Goal: Task Accomplishment & Management: Manage account settings

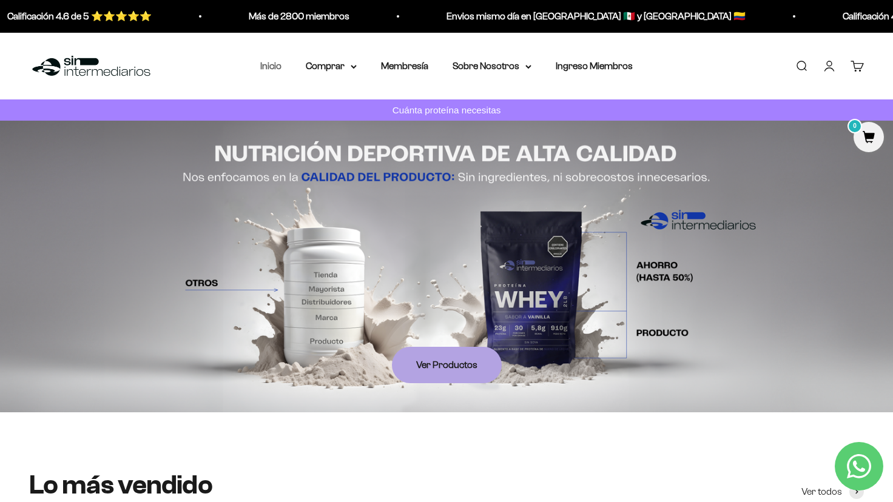
click at [270, 65] on link "Inicio" at bounding box center [270, 66] width 21 height 10
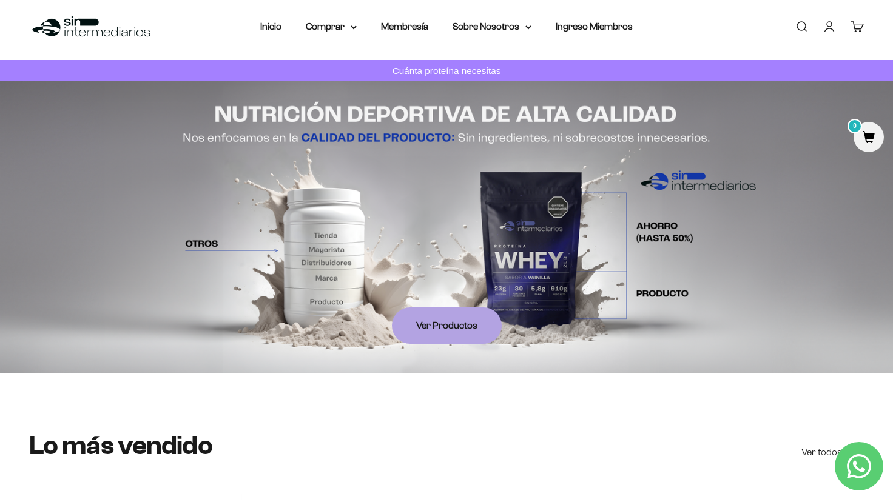
scroll to position [61, 0]
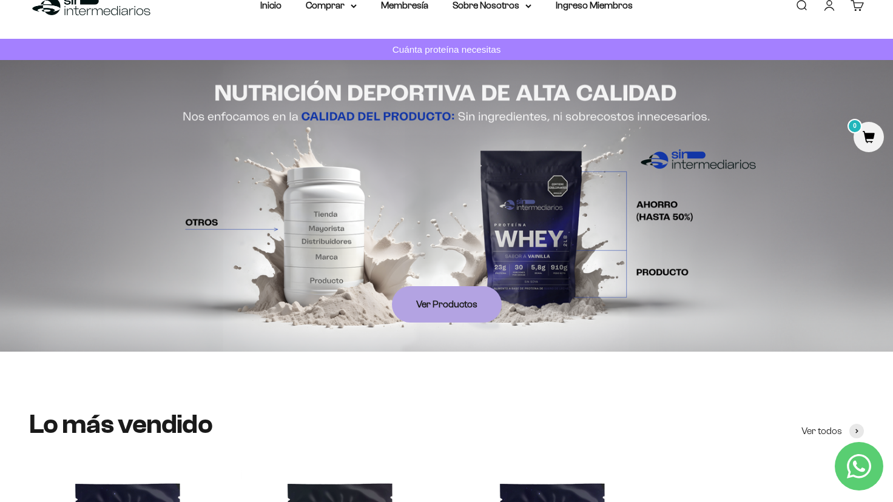
click at [827, 6] on link "Iniciar sesión" at bounding box center [829, 5] width 13 height 13
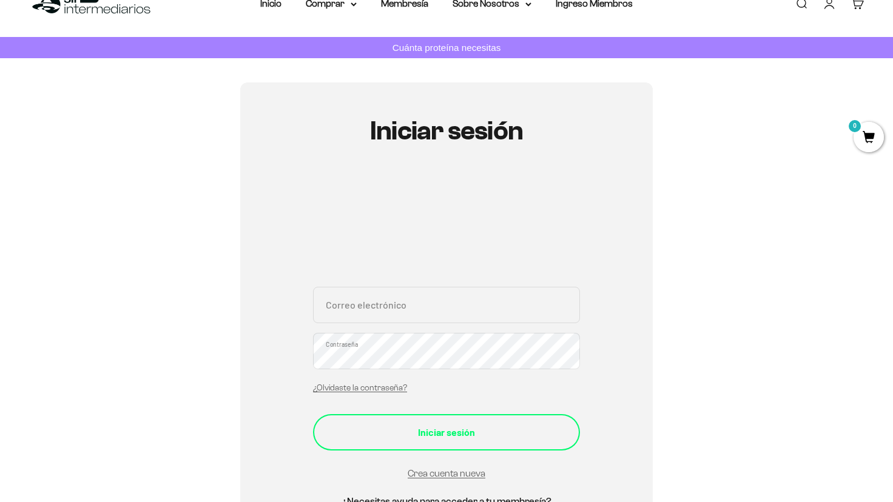
scroll to position [121, 0]
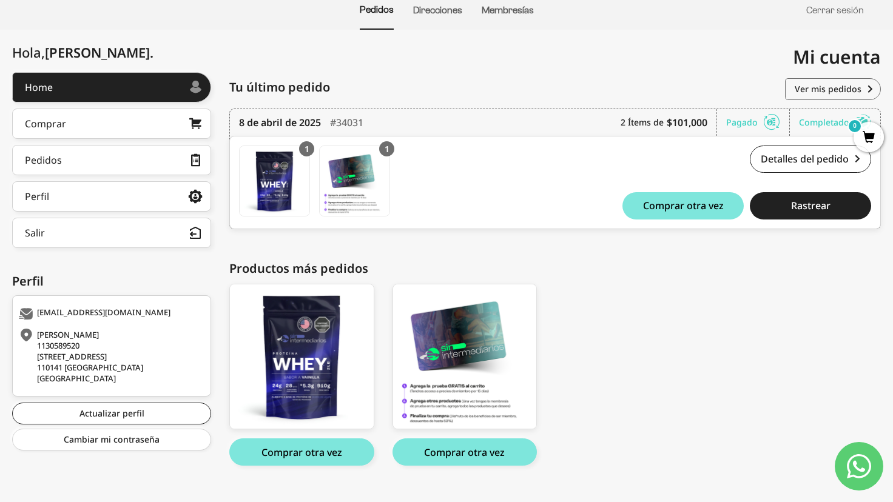
scroll to position [151, 0]
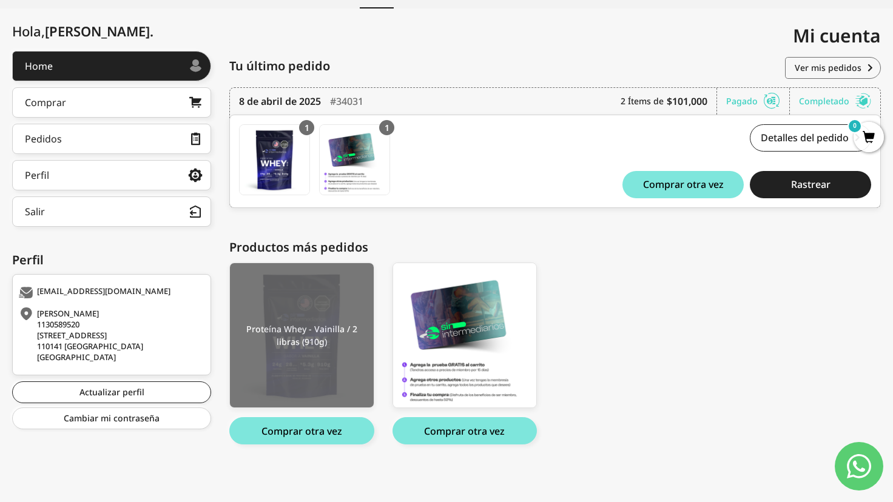
click at [294, 352] on img at bounding box center [302, 335] width 144 height 145
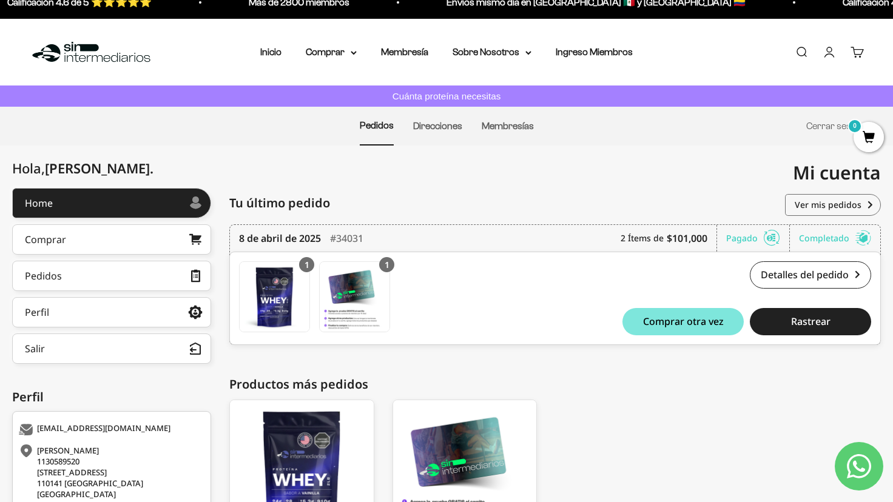
scroll to position [0, 0]
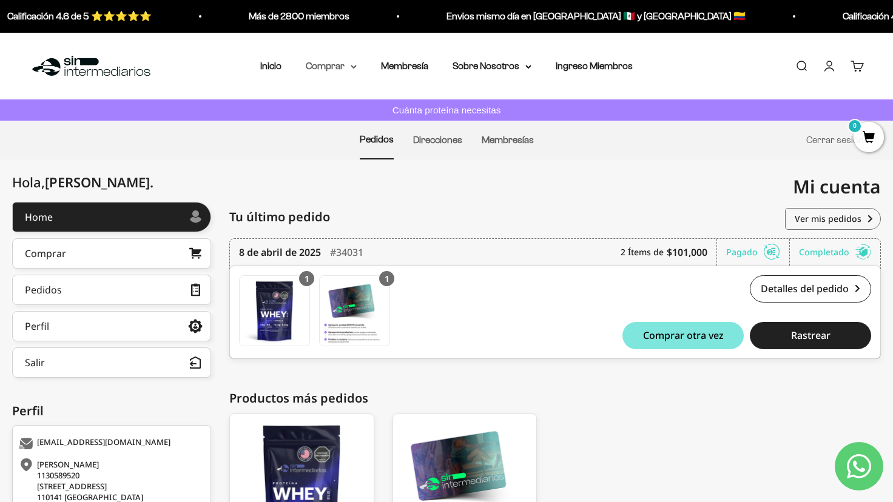
click at [342, 66] on summary "Comprar" at bounding box center [331, 66] width 51 height 16
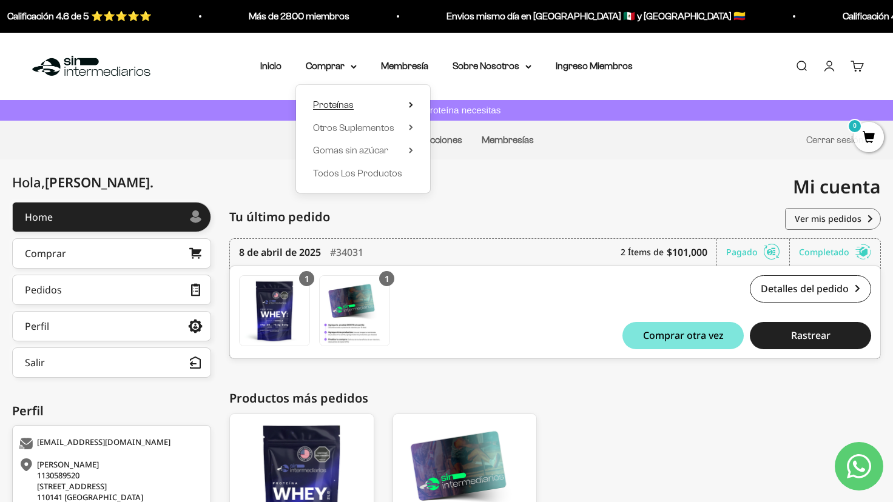
click at [378, 99] on summary "Proteínas" at bounding box center [363, 105] width 100 height 16
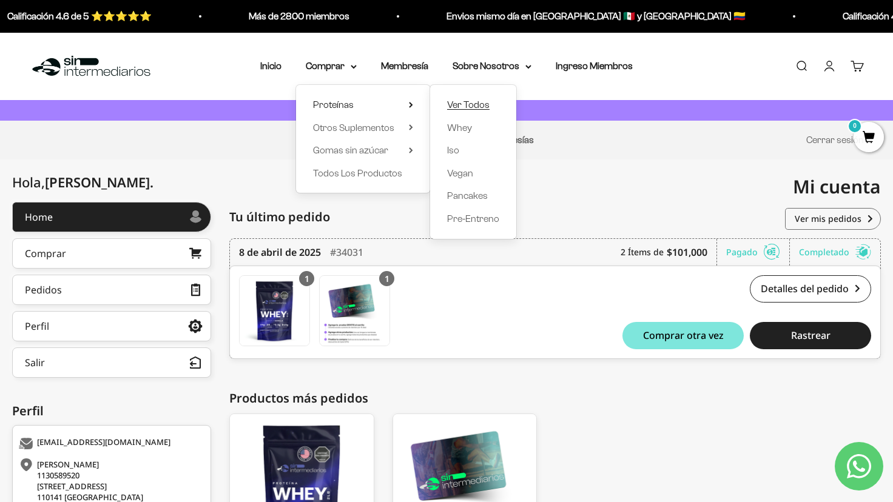
click at [470, 107] on span "Ver Todos" at bounding box center [468, 104] width 42 height 10
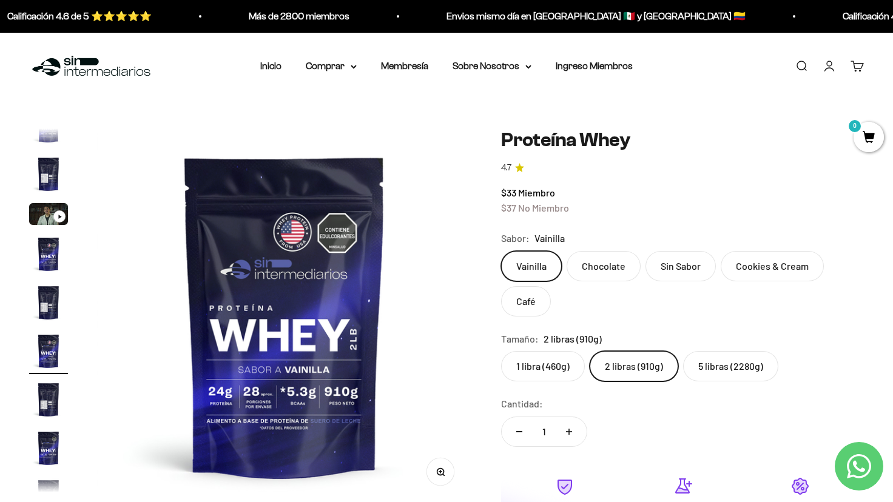
drag, startPoint x: 360, startPoint y: 72, endPoint x: 358, endPoint y: 64, distance: 8.1
click at [360, 71] on nav "Inicio Comprar Proteínas Ver Todos Whey Iso Vegan" at bounding box center [446, 66] width 372 height 16
click at [831, 68] on link "Cuenta" at bounding box center [829, 65] width 13 height 13
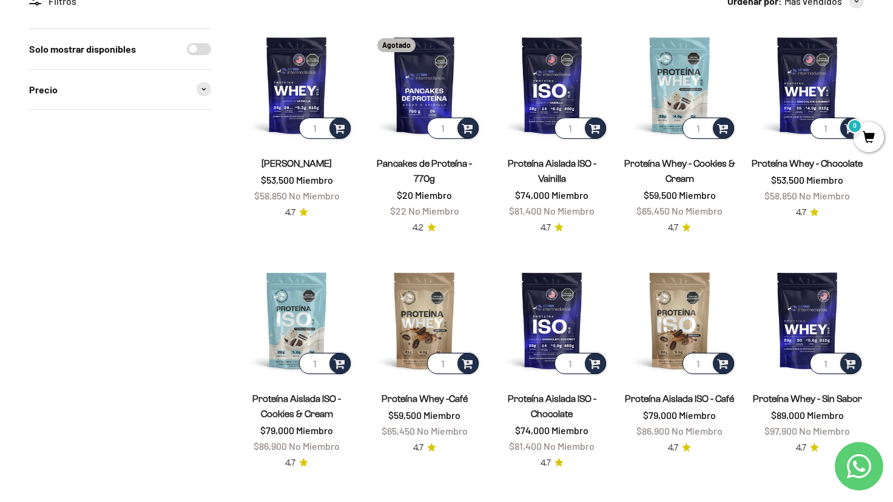
scroll to position [182, 0]
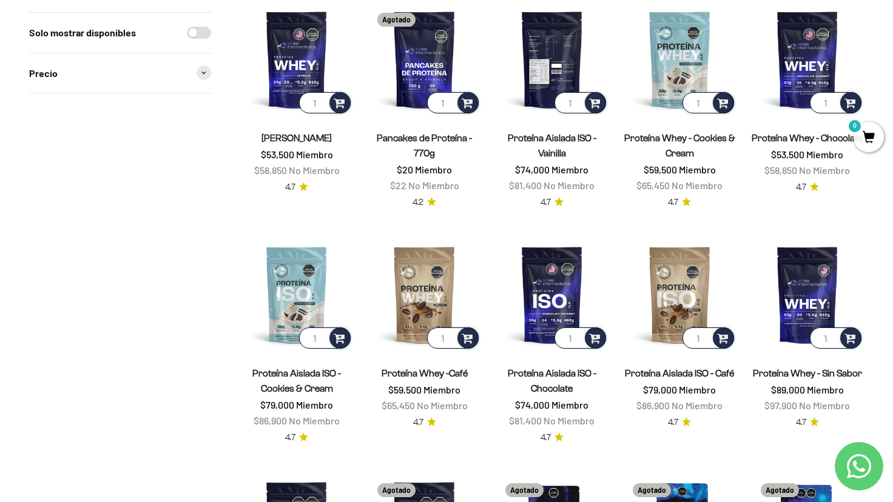
click at [544, 64] on img at bounding box center [552, 59] width 113 height 113
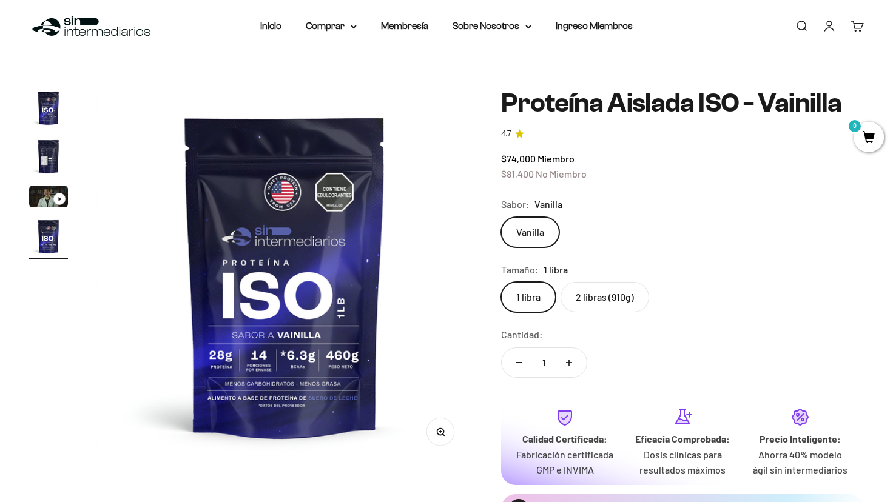
scroll to position [61, 0]
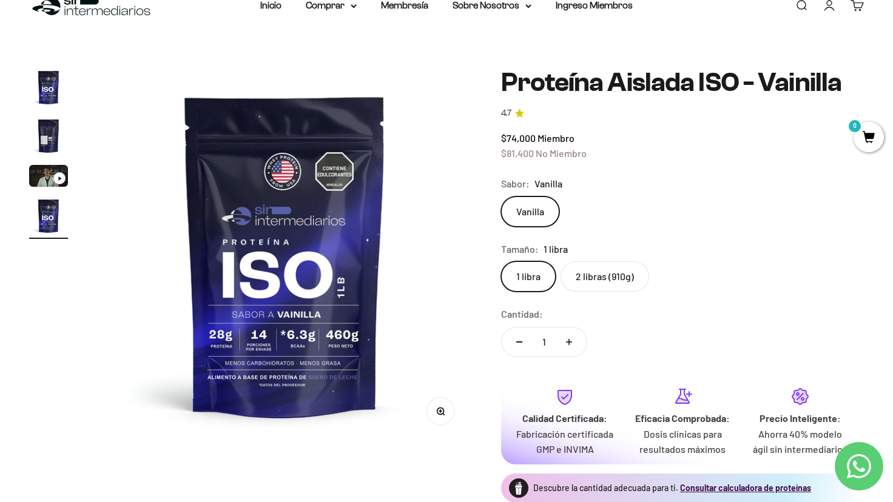
click at [45, 136] on img "Ir al artículo 2" at bounding box center [48, 135] width 39 height 39
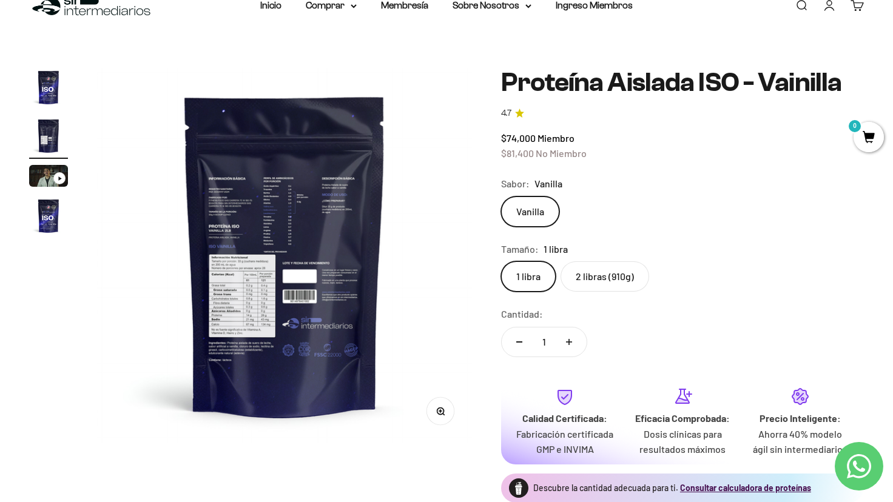
click at [260, 203] on img at bounding box center [284, 255] width 375 height 375
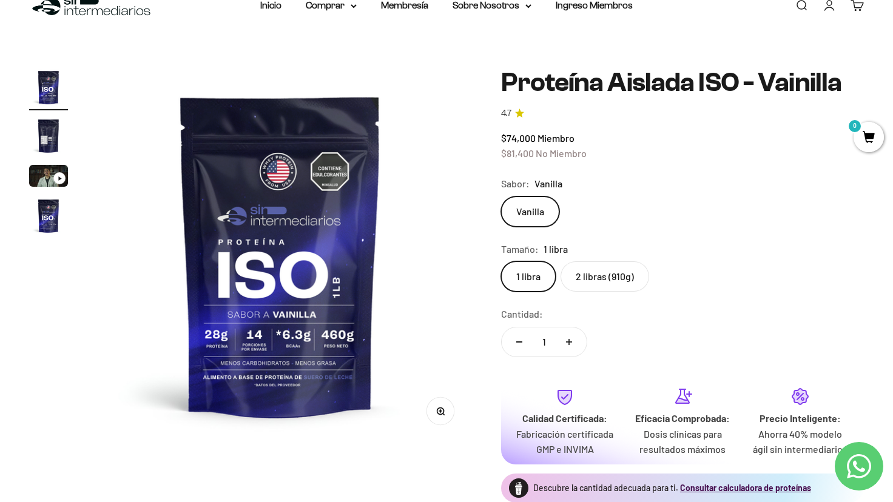
scroll to position [0, 0]
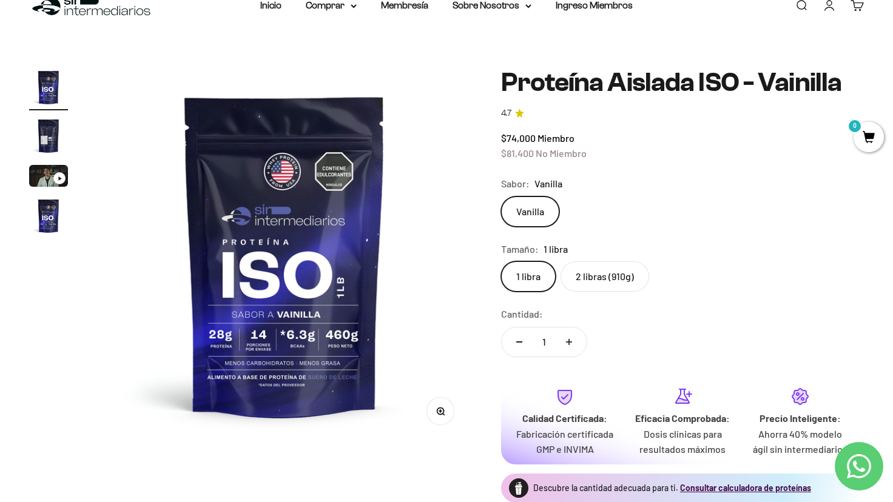
click at [47, 220] on img "Ir al artículo 4" at bounding box center [48, 216] width 39 height 39
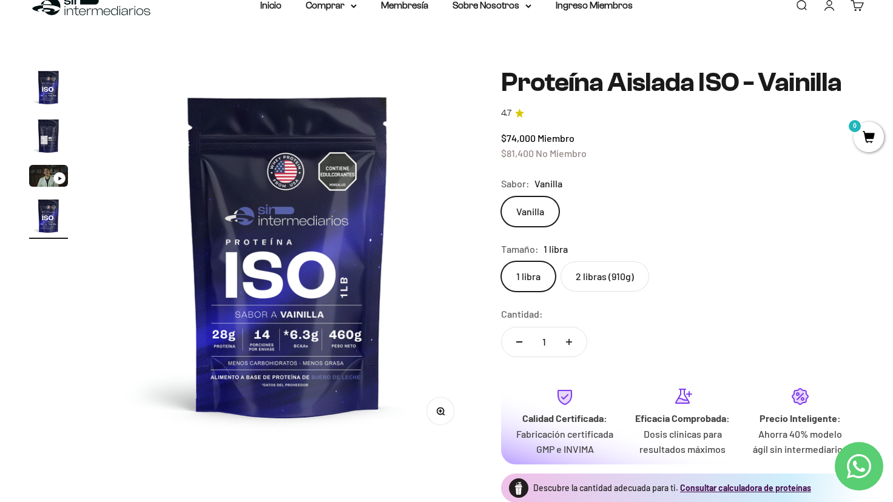
scroll to position [0, 1169]
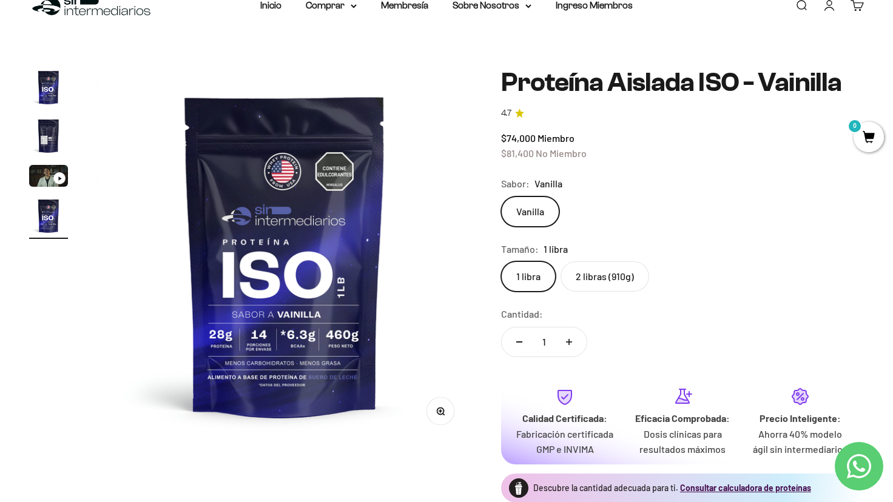
click at [52, 90] on img "Ir al artículo 1" at bounding box center [48, 87] width 39 height 39
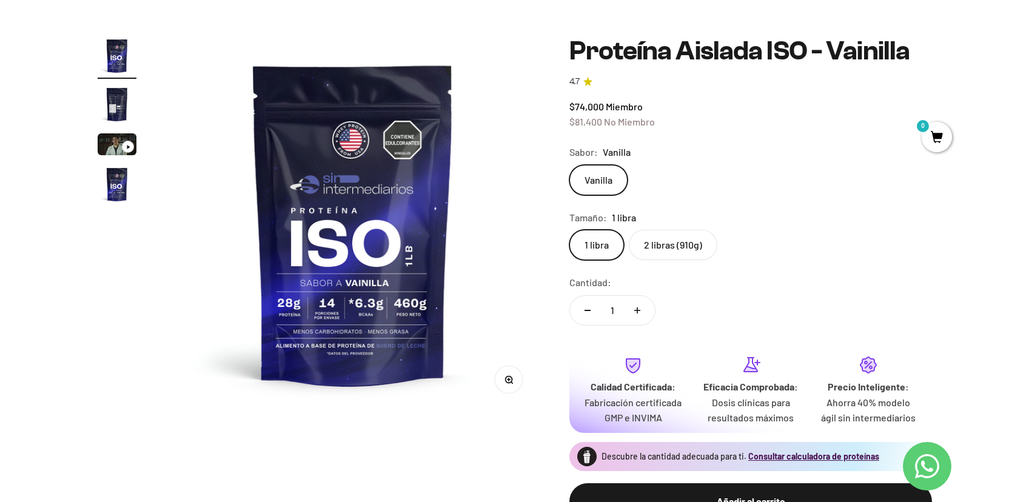
scroll to position [0, 0]
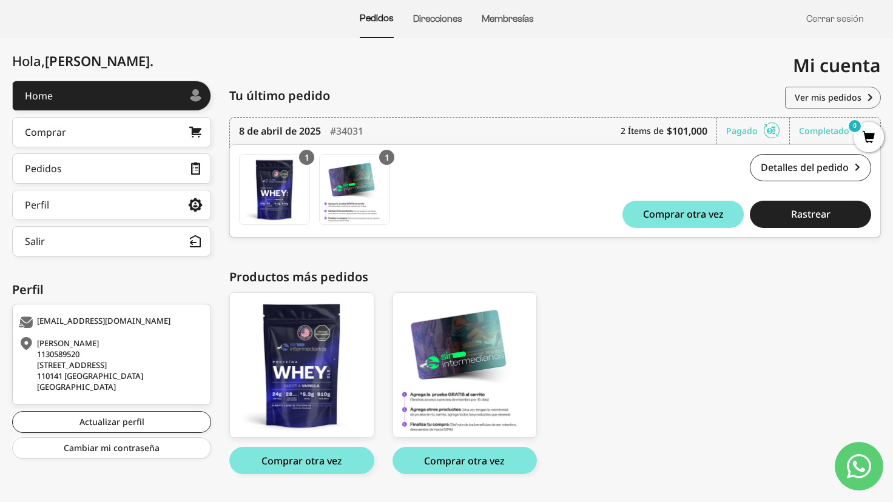
scroll to position [151, 0]
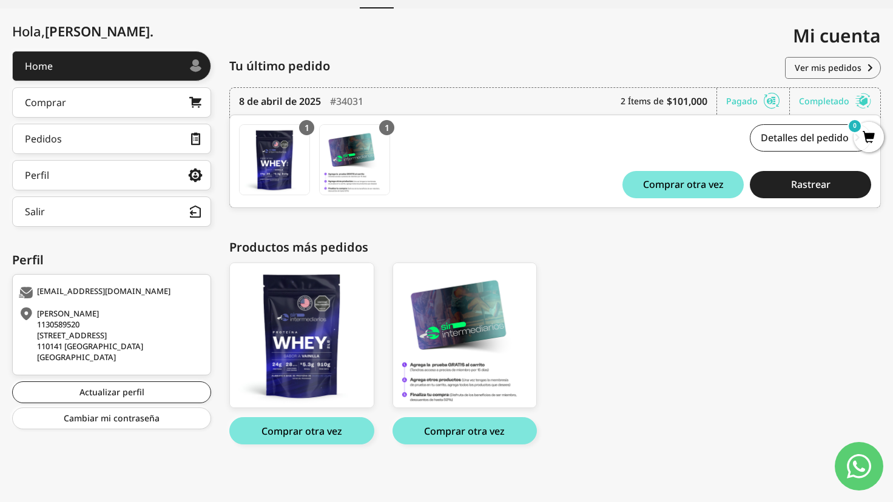
click at [295, 436] on button "Comprar otra vez" at bounding box center [301, 430] width 145 height 27
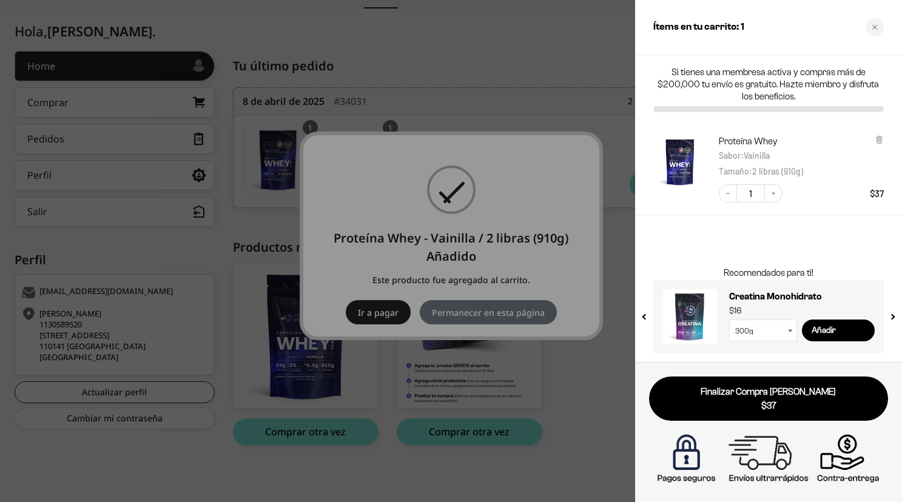
click at [465, 312] on div at bounding box center [451, 251] width 902 height 502
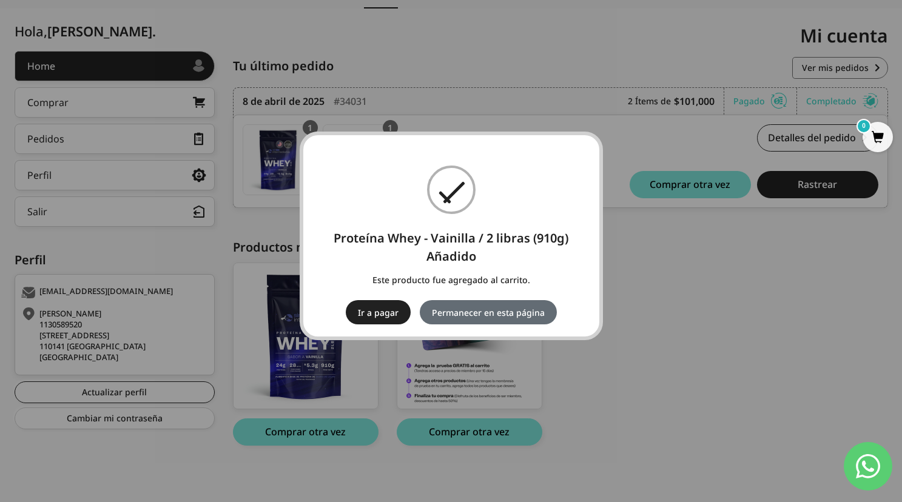
click at [525, 309] on button "Permanecer en esta página" at bounding box center [488, 312] width 137 height 24
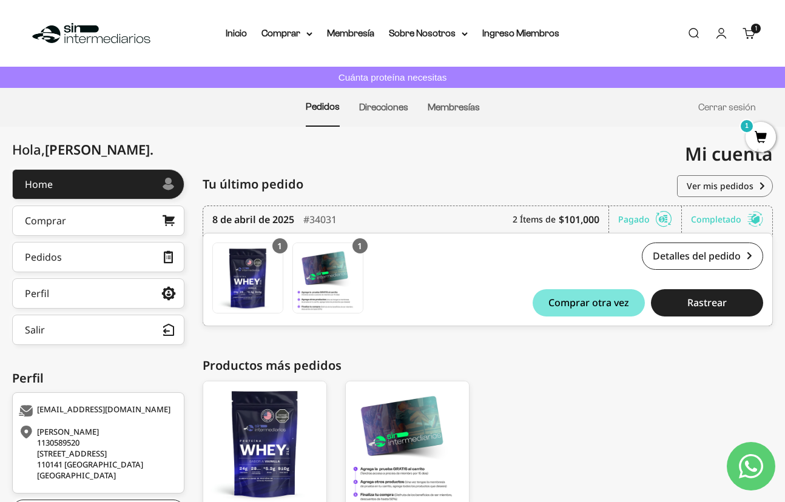
scroll to position [61, 0]
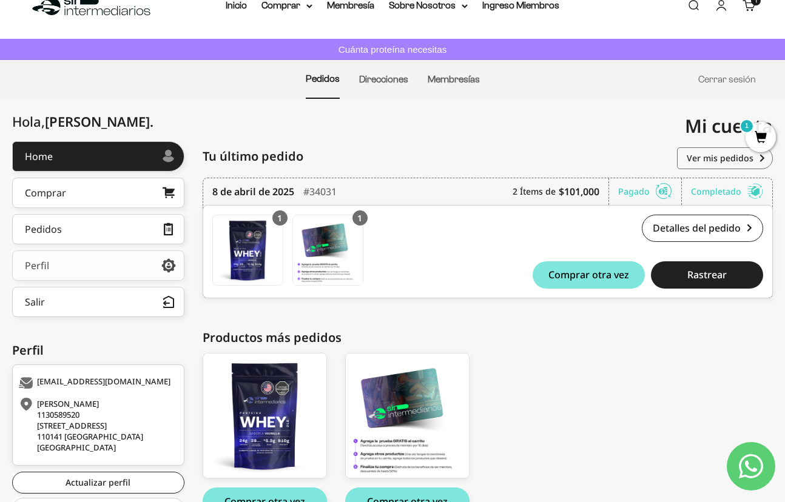
click at [94, 261] on link "Perfil" at bounding box center [98, 266] width 172 height 30
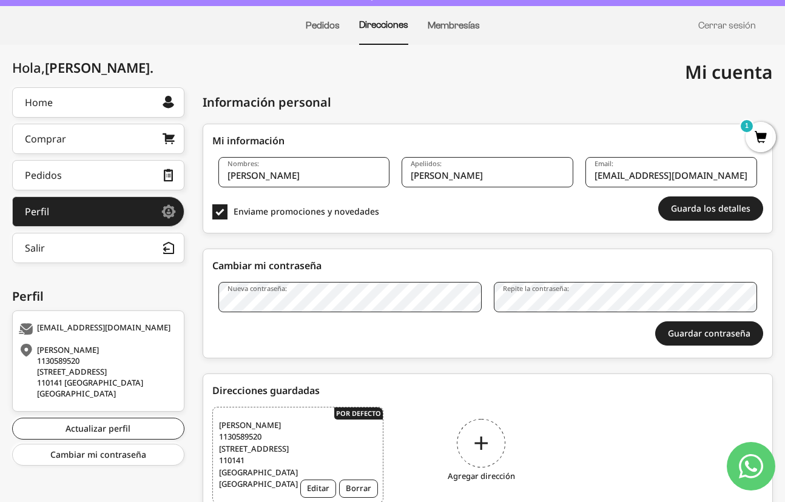
scroll to position [218, 0]
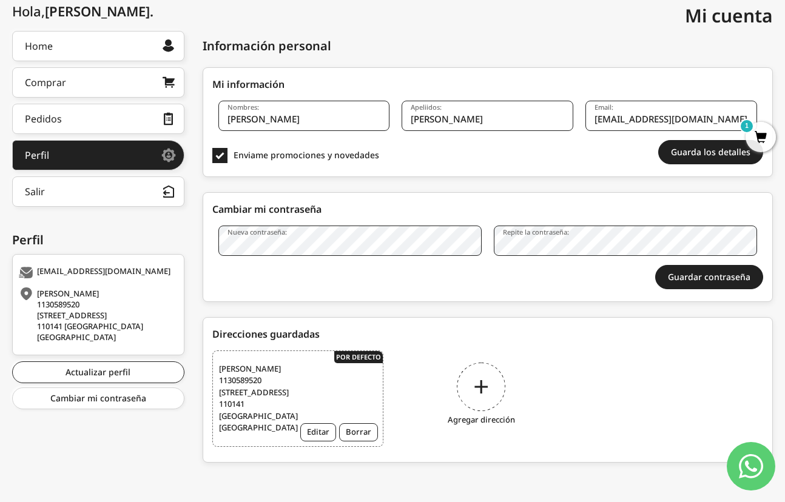
drag, startPoint x: 474, startPoint y: 344, endPoint x: 482, endPoint y: 325, distance: 20.2
click at [474, 351] on div "Agregar dirección" at bounding box center [482, 396] width 172 height 91
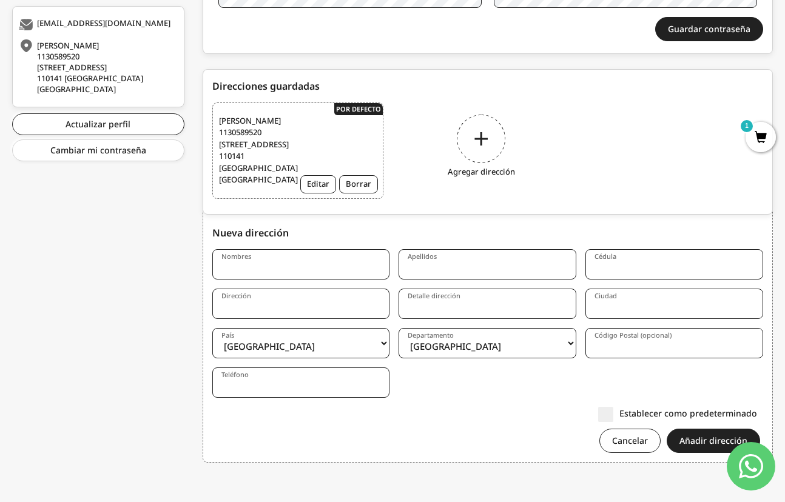
scroll to position [466, 0]
click at [283, 269] on input "Nombres" at bounding box center [301, 264] width 178 height 30
type input "Jorge"
type input "Torres"
click at [663, 274] on input "Cédula" at bounding box center [674, 264] width 178 height 30
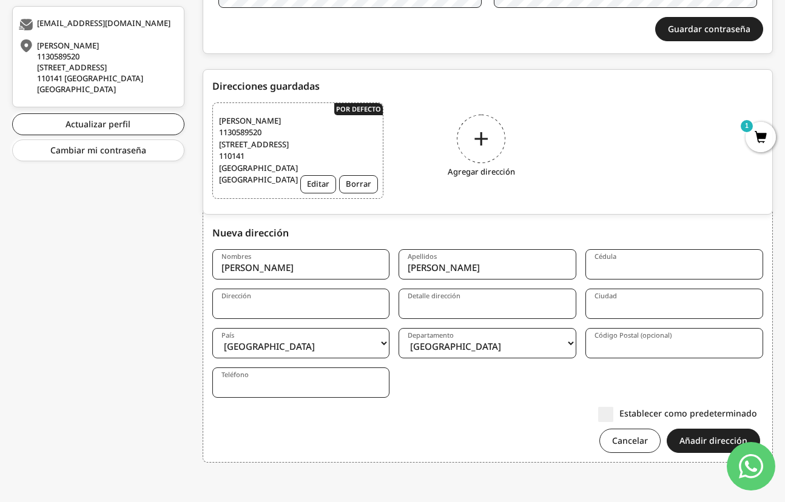
click at [307, 308] on input "Dirección" at bounding box center [301, 304] width 178 height 30
paste input "Calle 36 # 20 - 06"
click at [330, 304] on input "Calle 36 # 20 - 06" at bounding box center [301, 304] width 178 height 30
paste input ", Segundo piso"
type input "Calle 36 # 20 - 06, Segundo piso"
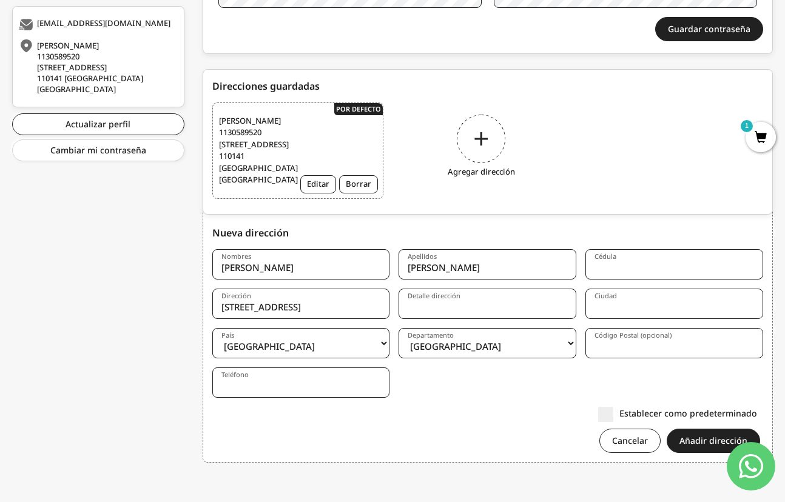
click at [496, 306] on input "Detalle dirección" at bounding box center [488, 304] width 178 height 30
paste input "barrio Santa Fé"
type input "barrio Santa Fé"
click at [650, 309] on input "Ciudad" at bounding box center [674, 304] width 178 height 30
type input "Cali"
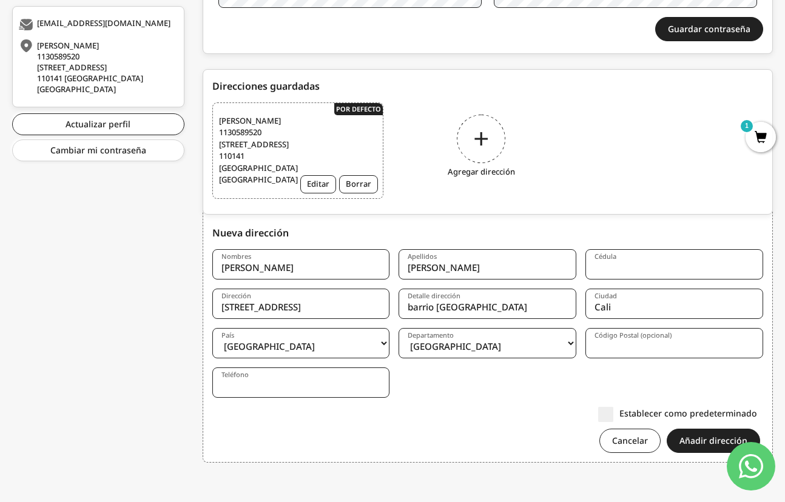
click at [408, 308] on input "barrio Santa Fé" at bounding box center [488, 304] width 178 height 30
type input "Barrio [GEOGRAPHIC_DATA]"
click at [507, 348] on select "Amazonas Antioquia Arauca Atlántico Bogotá Bolívar Boyacá Caldas Caquetá Casana…" at bounding box center [488, 343] width 178 height 30
select select "[PERSON_NAME][GEOGRAPHIC_DATA]"
click at [399, 328] on select "Amazonas Antioquia Arauca Atlántico Bogotá Bolívar Boyacá Caldas Caquetá Casana…" at bounding box center [488, 343] width 178 height 30
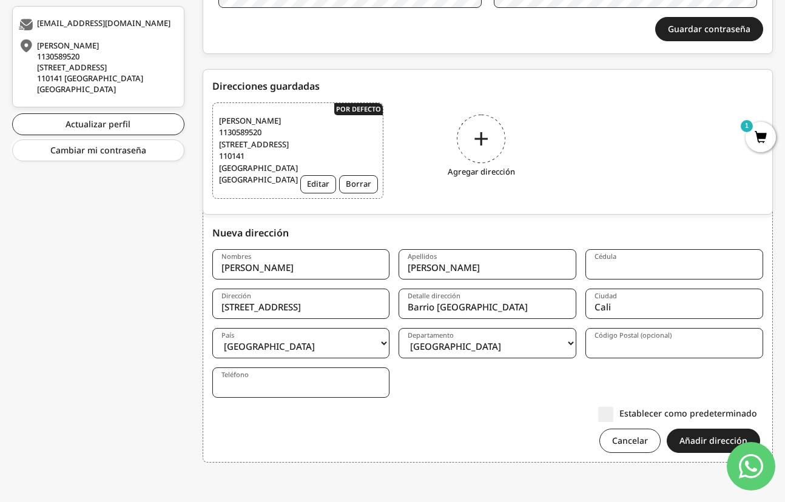
click at [268, 389] on input "Teléfono" at bounding box center [301, 383] width 178 height 30
type input "3137049686"
click at [699, 445] on button "Añadir dirección" at bounding box center [713, 441] width 93 height 24
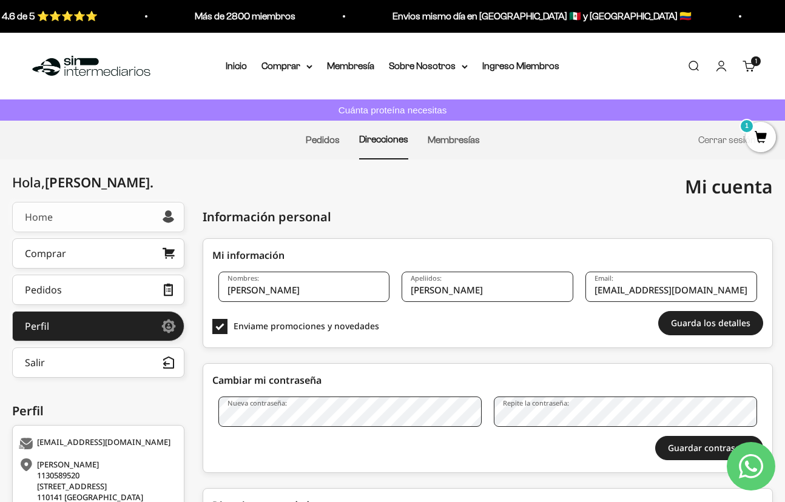
click at [152, 218] on link "Home" at bounding box center [98, 217] width 172 height 30
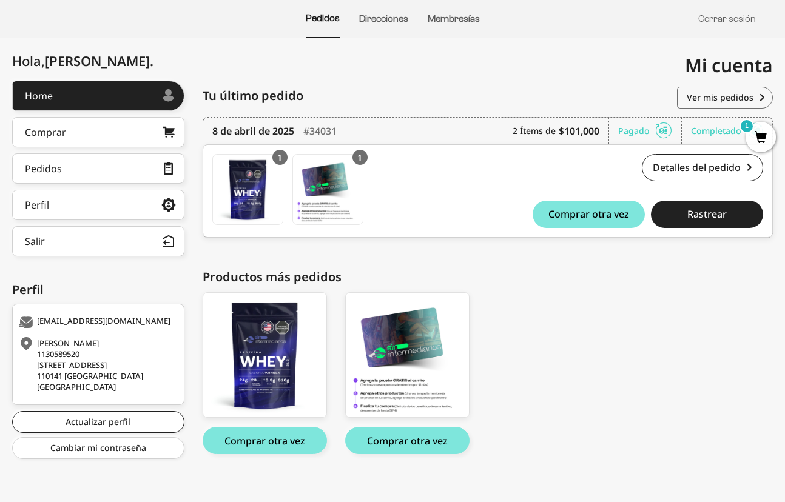
scroll to position [131, 0]
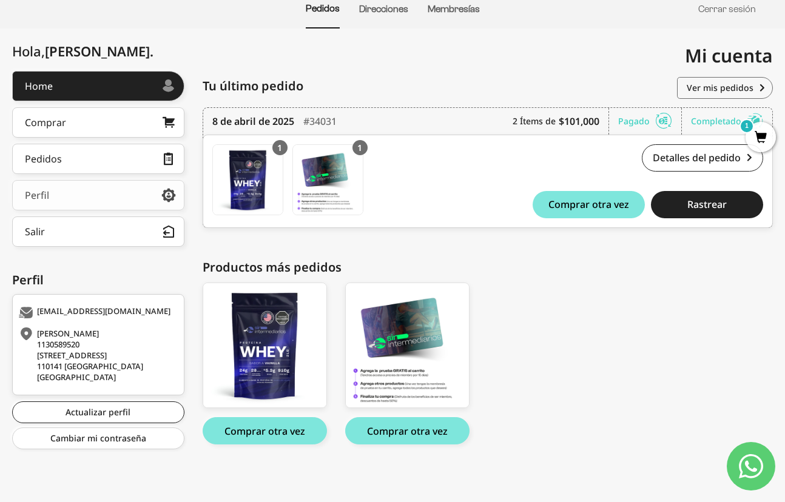
click at [173, 196] on icon at bounding box center [168, 195] width 15 height 11
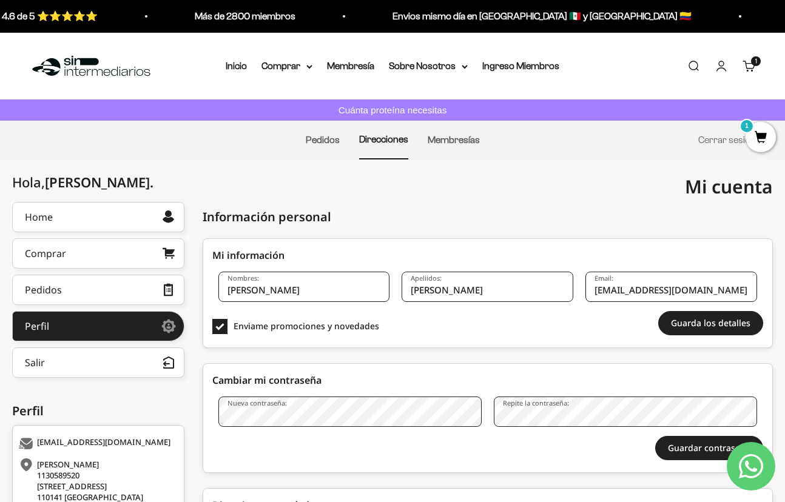
drag, startPoint x: 793, startPoint y: 70, endPoint x: 757, endPoint y: 5, distance: 74.1
click at [757, 5] on html "Ir al contenido Envios mismo día en México 🇲🇽 y Colombia 🇨🇴 Calificación 4.6 de…" at bounding box center [392, 336] width 785 height 673
click at [463, 67] on icon at bounding box center [464, 66] width 5 height 2
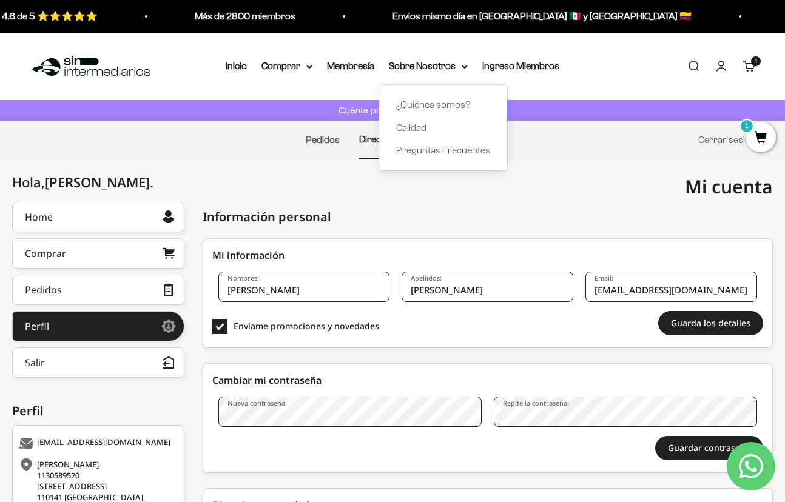
drag, startPoint x: 647, startPoint y: 65, endPoint x: 656, endPoint y: 72, distance: 11.7
click at [647, 65] on div "Menú Buscar Inicio Comprar Proteínas Ver Todos Whey Iso Vegan Pancakes Pre-Entr…" at bounding box center [392, 66] width 785 height 67
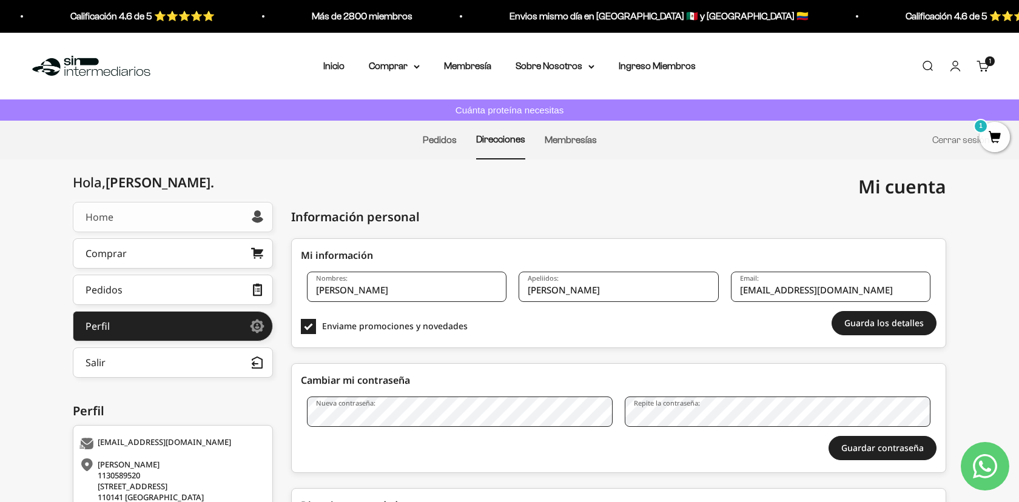
click at [165, 217] on link "Home" at bounding box center [173, 217] width 200 height 30
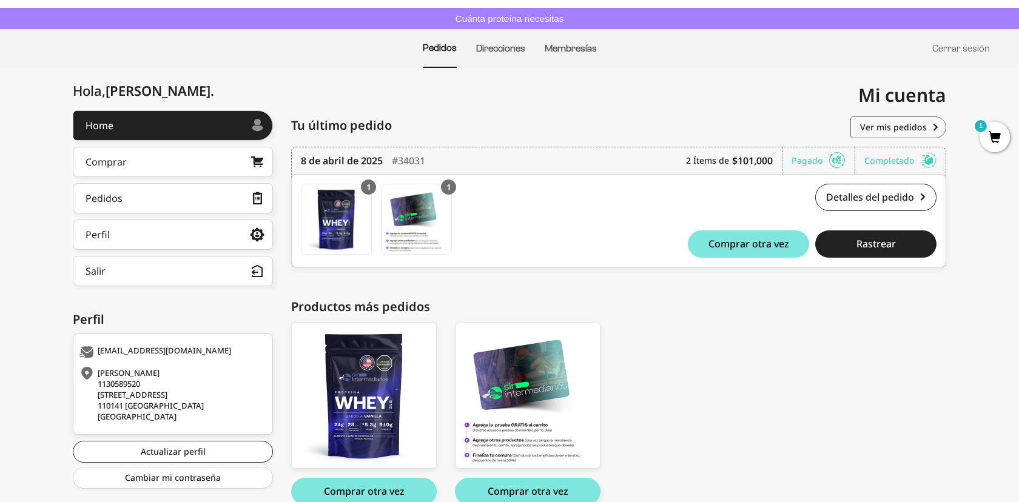
scroll to position [152, 0]
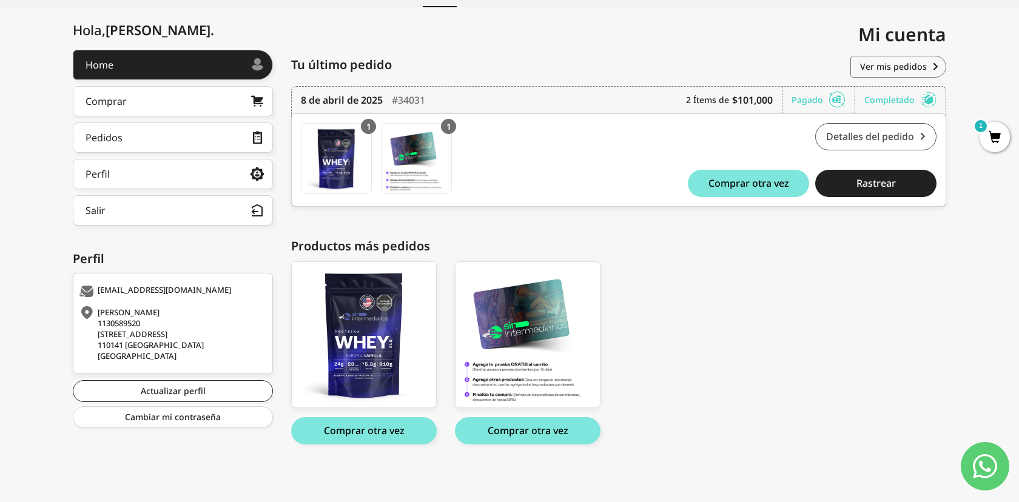
click at [906, 141] on link "Detalles del pedido" at bounding box center [875, 136] width 121 height 27
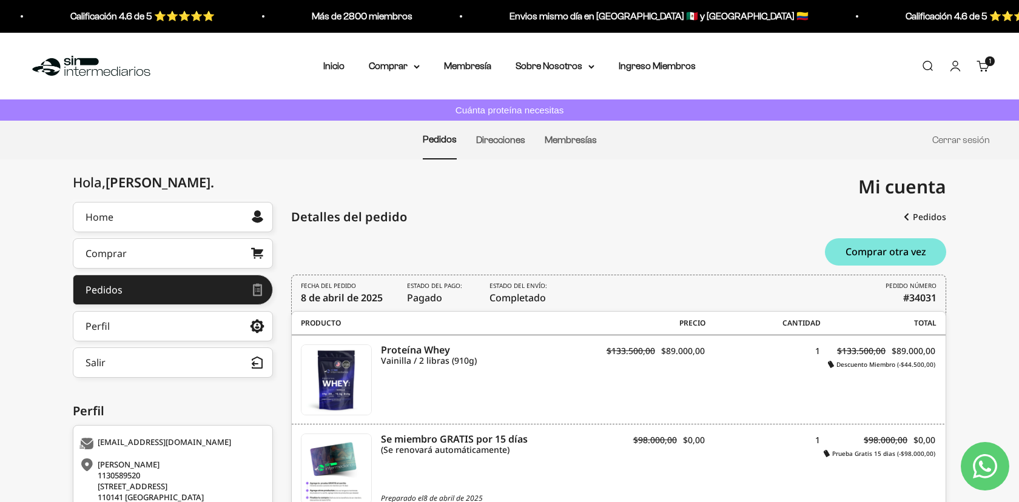
click at [985, 63] on cart-count "1 artículo 1" at bounding box center [990, 61] width 10 height 10
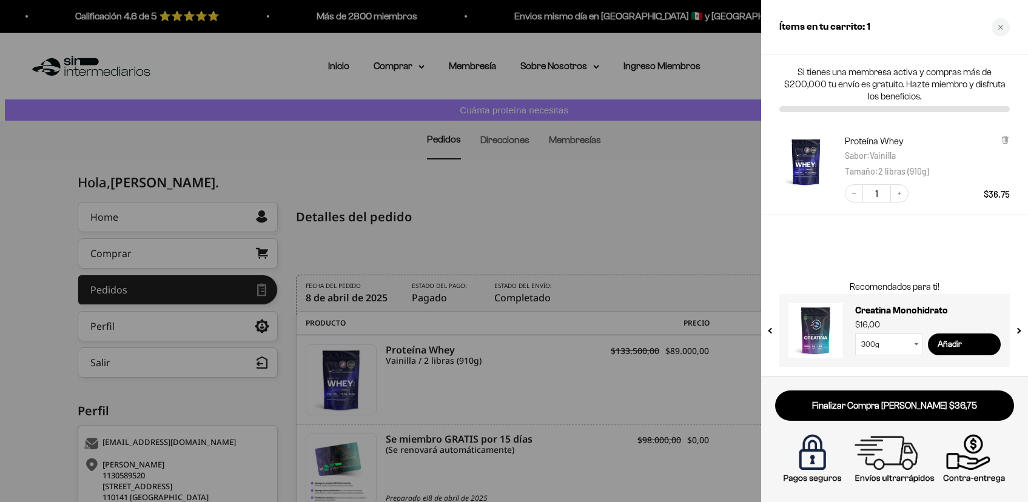
click at [645, 151] on div at bounding box center [514, 251] width 1028 height 502
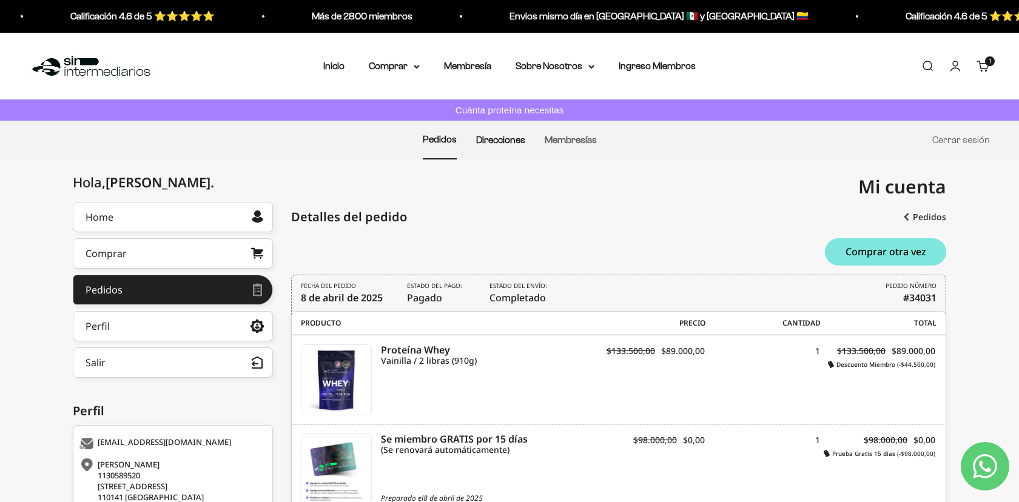
click at [493, 140] on link "Direcciones" at bounding box center [500, 140] width 49 height 10
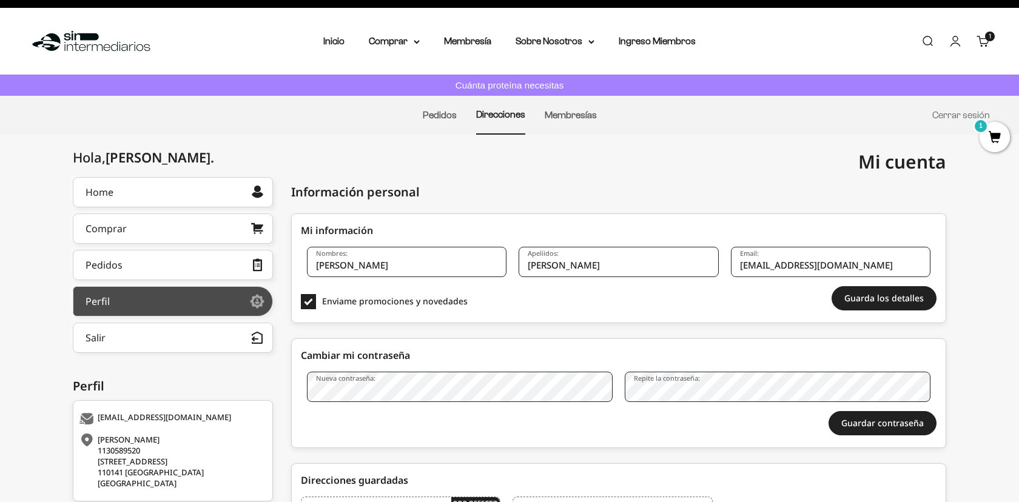
scroll to position [1, 0]
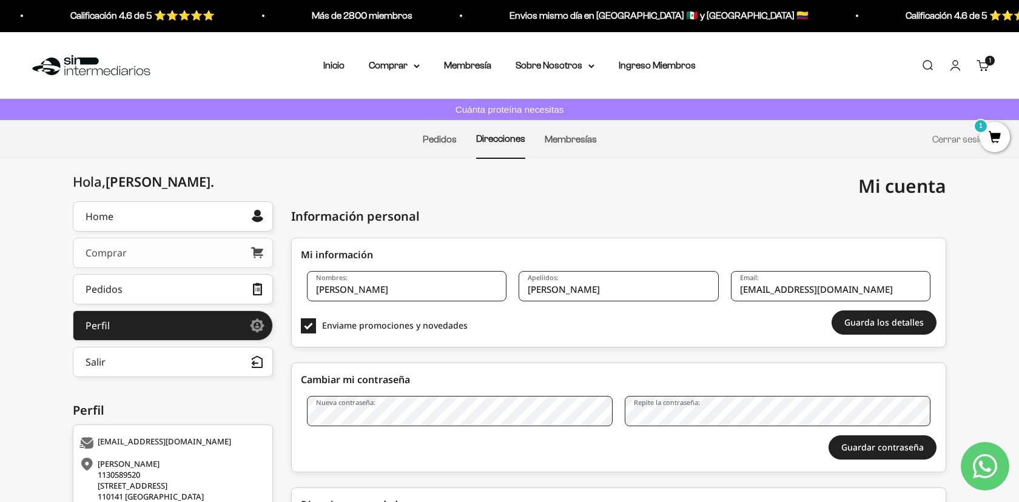
click at [130, 258] on link "Comprar" at bounding box center [173, 253] width 200 height 30
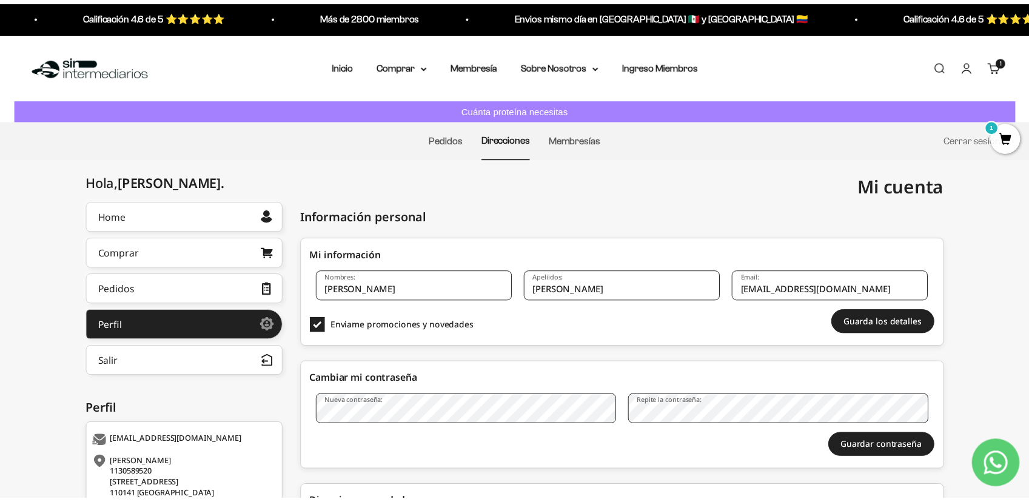
scroll to position [0, 0]
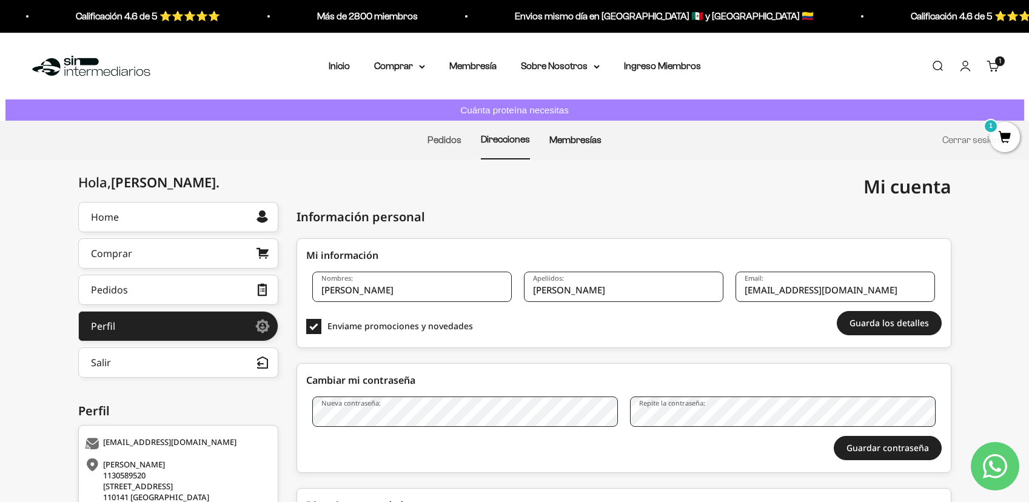
click at [571, 144] on li "Membresías" at bounding box center [576, 140] width 52 height 38
click at [571, 144] on link "Membresías" at bounding box center [576, 140] width 52 height 10
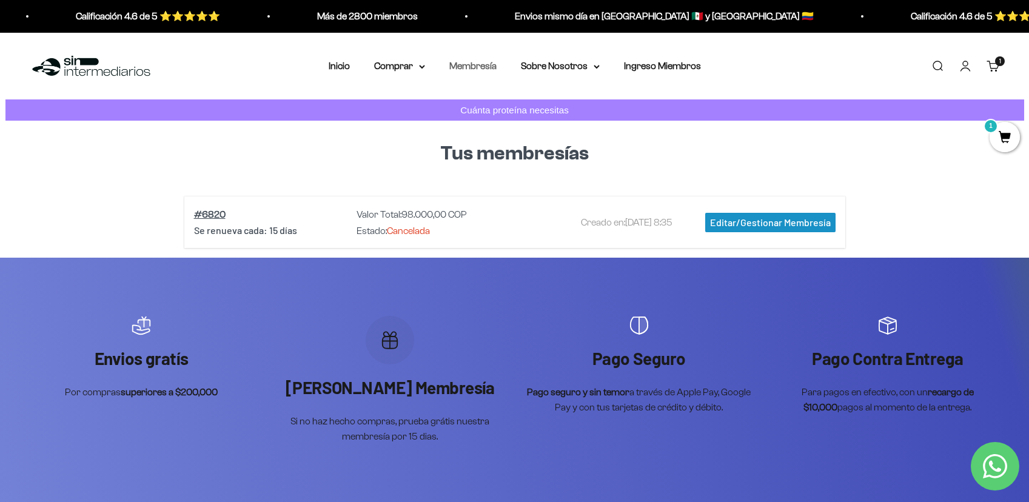
click at [470, 69] on link "Membresía" at bounding box center [473, 66] width 47 height 10
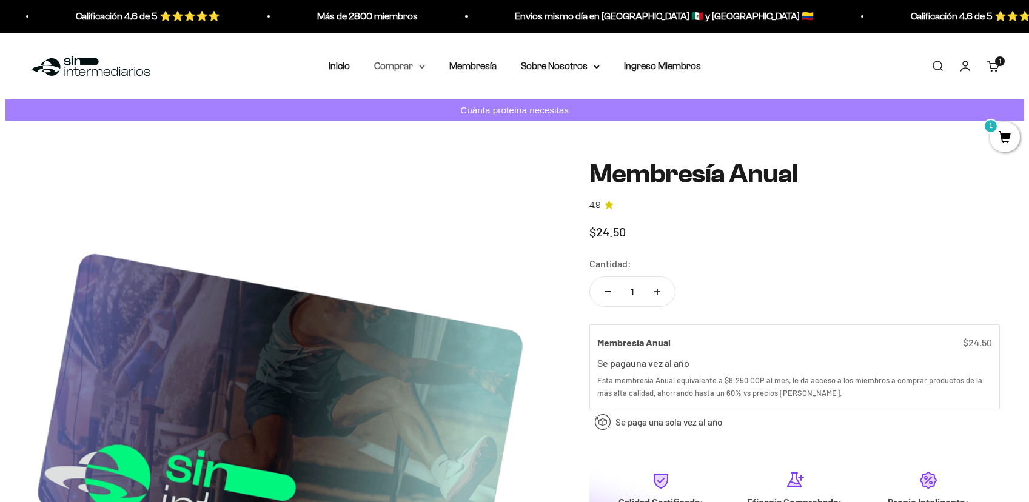
click at [397, 67] on summary "Comprar" at bounding box center [399, 66] width 51 height 16
click at [995, 64] on div "1 artículo 1" at bounding box center [1000, 61] width 10 height 10
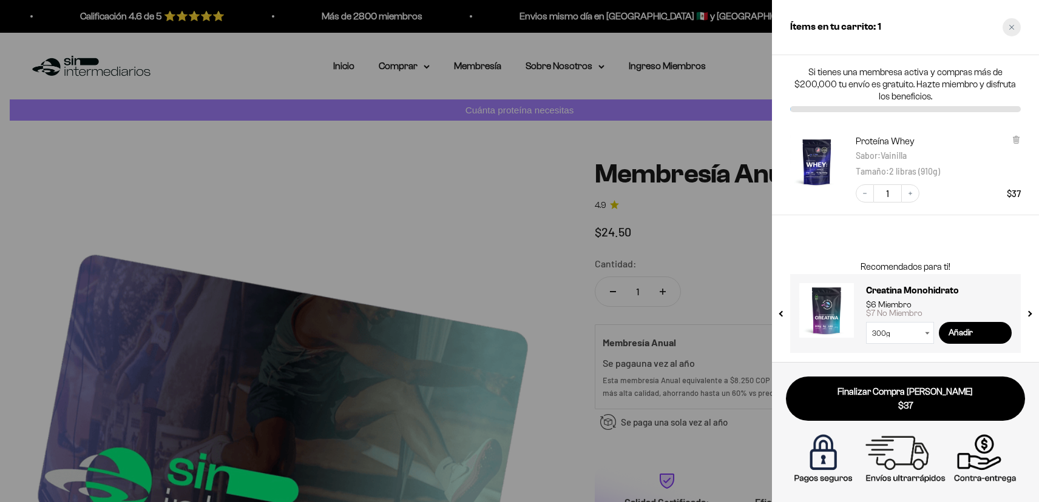
click at [1009, 27] on icon "Close cart" at bounding box center [1011, 27] width 6 height 6
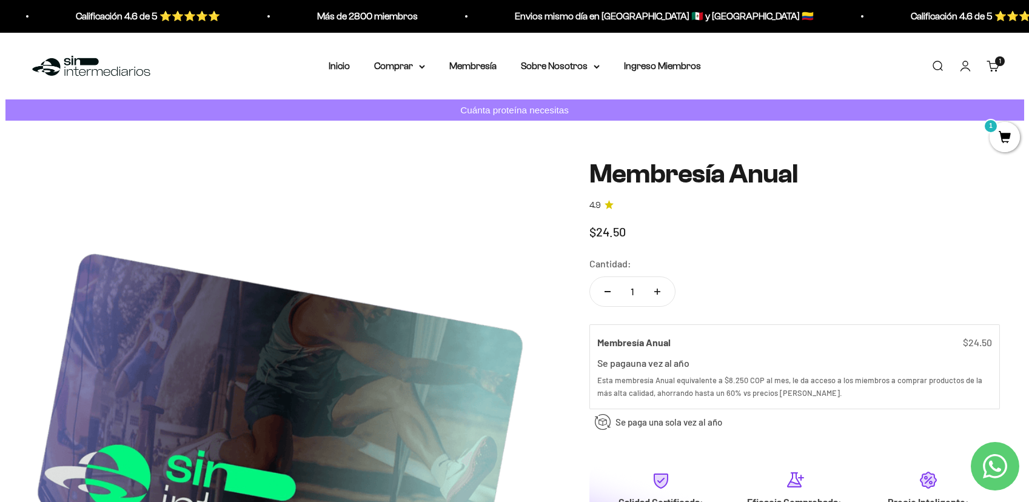
click at [966, 71] on link "Cuenta" at bounding box center [965, 65] width 13 height 13
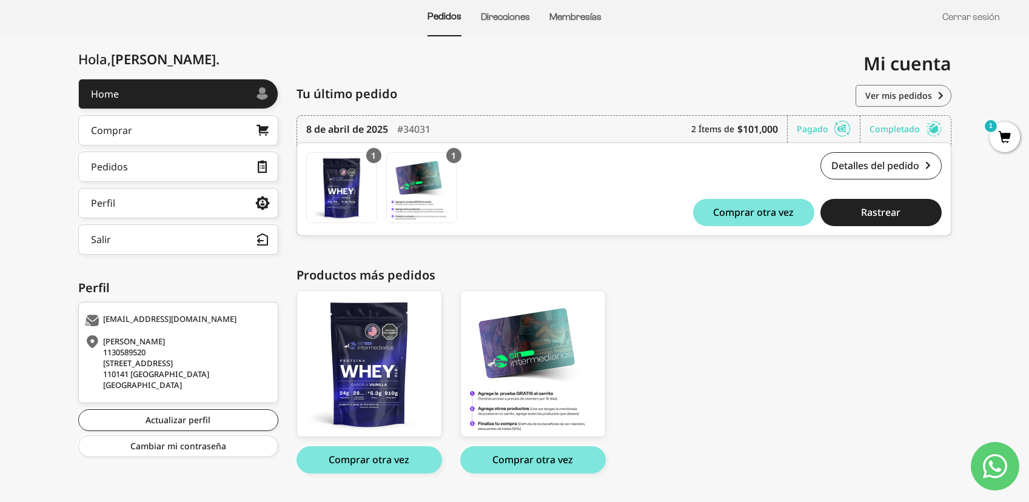
scroll to position [152, 0]
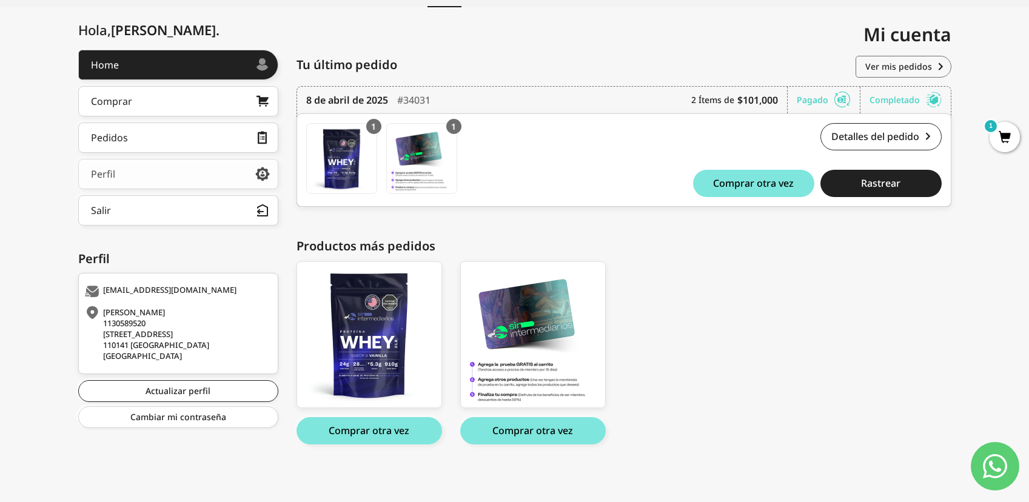
click at [149, 170] on link "Perfil" at bounding box center [178, 174] width 200 height 30
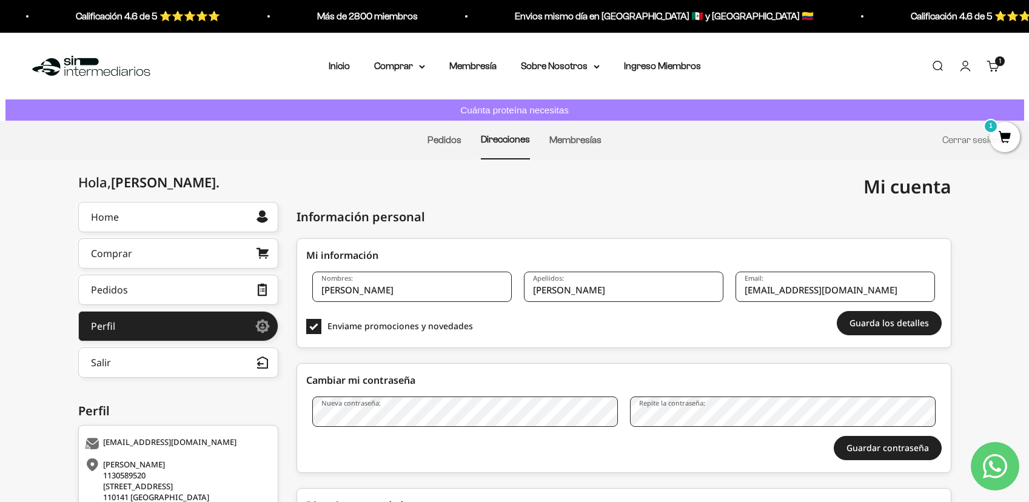
click at [54, 296] on div "Hola, Danitza . Home Comprar Pedidos Perfil Información personal Direcciones gu…" at bounding box center [514, 422] width 1029 height 441
click at [942, 194] on span "Mi cuenta" at bounding box center [908, 186] width 88 height 25
drag, startPoint x: 866, startPoint y: 184, endPoint x: 940, endPoint y: 185, distance: 74.0
click at [940, 185] on span "Mi cuenta" at bounding box center [908, 186] width 88 height 25
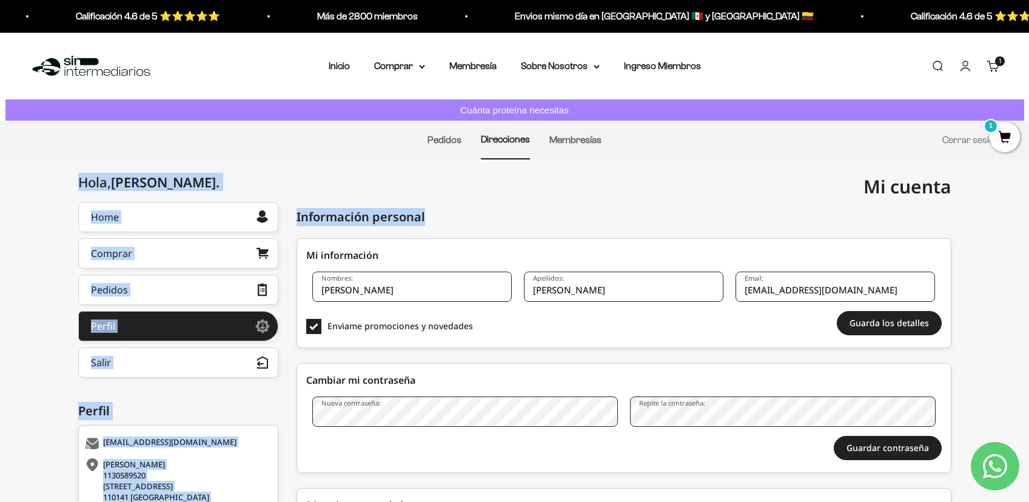
drag, startPoint x: 956, startPoint y: 192, endPoint x: 866, endPoint y: 190, distance: 89.8
click at [866, 191] on div "Home Comprar Pedidos Perfil Salir Mi cuenta Home > Mi cuenta > Información pers…" at bounding box center [514, 417] width 1029 height 514
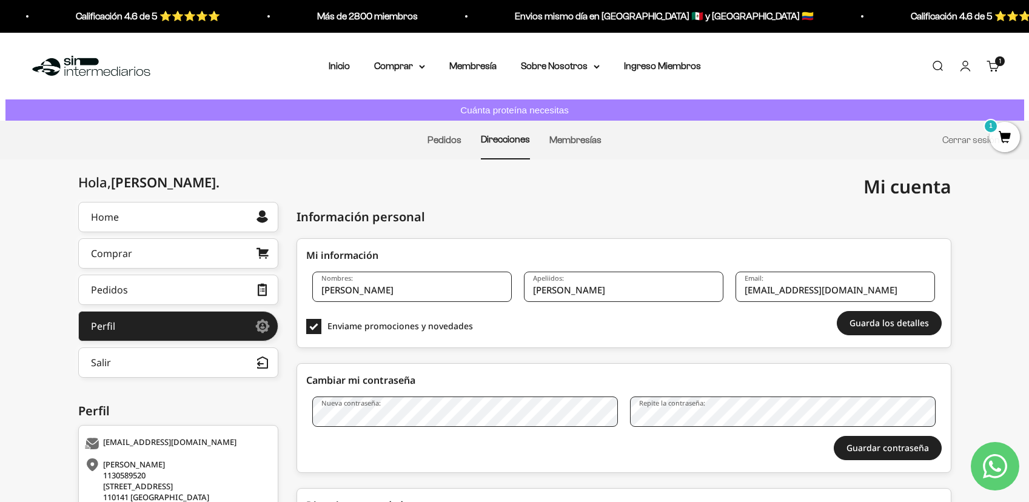
click at [31, 183] on div "Home > Mi cuenta > Información personal Mi cuenta danitzza65@gmail.com" at bounding box center [514, 175] width 1029 height 30
click at [199, 180] on div "Home > Mi cuenta > Información personal Mi cuenta danitzza65@gmail.com" at bounding box center [515, 175] width 874 height 30
click at [607, 209] on div "Información personal" at bounding box center [624, 217] width 655 height 30
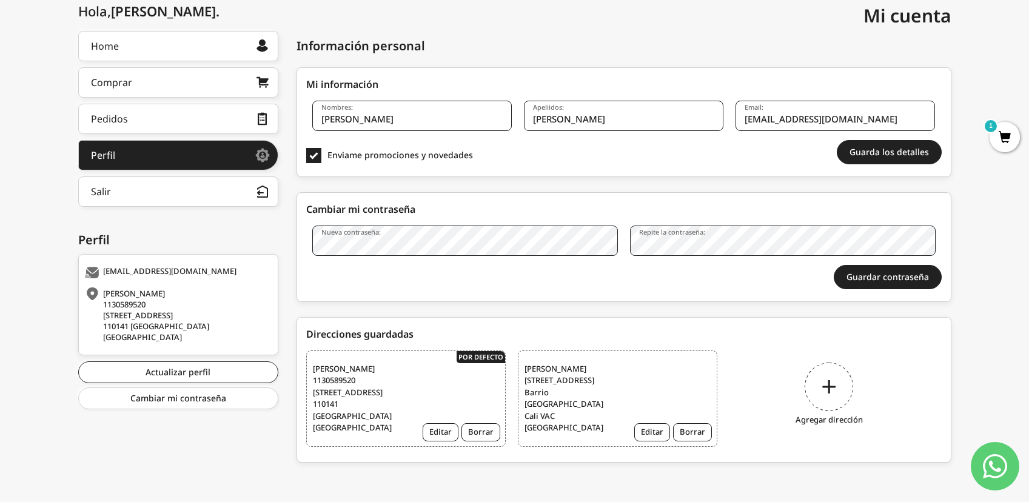
scroll to position [183, 0]
click at [176, 372] on link "Actualizar perfil" at bounding box center [178, 373] width 200 height 22
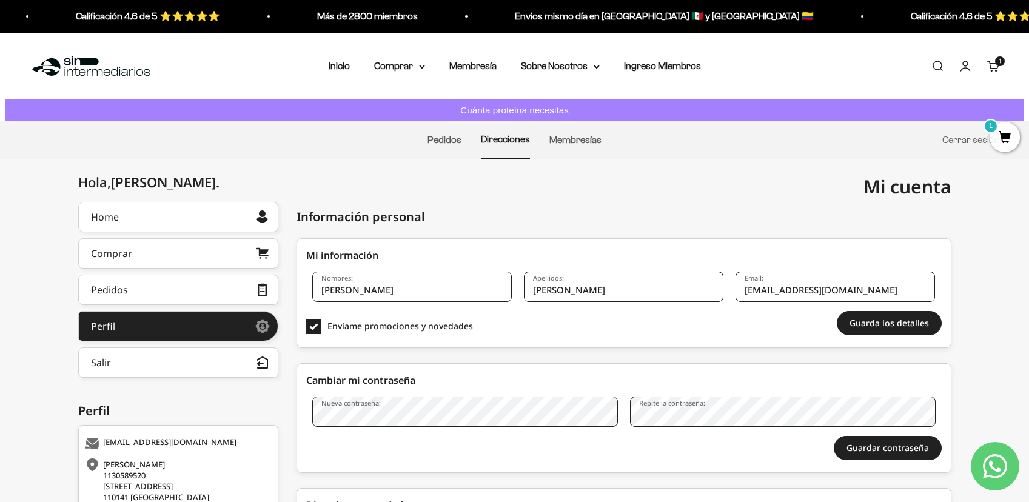
click at [775, 70] on div "Menú Buscar Inicio Comprar Proteínas Ver Todos Whey Iso Vegan Pancakes Pre-Entr…" at bounding box center [514, 66] width 1029 height 67
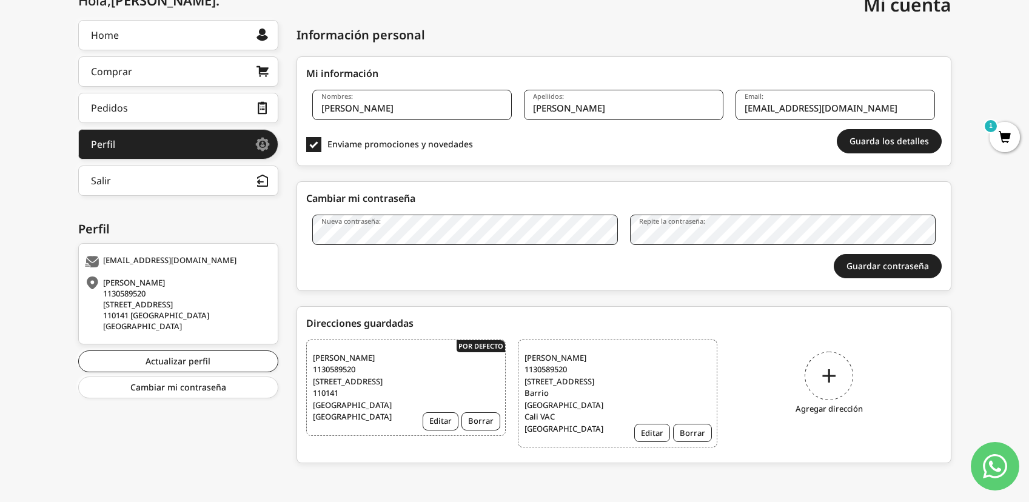
scroll to position [183, 0]
click at [446, 430] on button "Editar" at bounding box center [441, 421] width 36 height 18
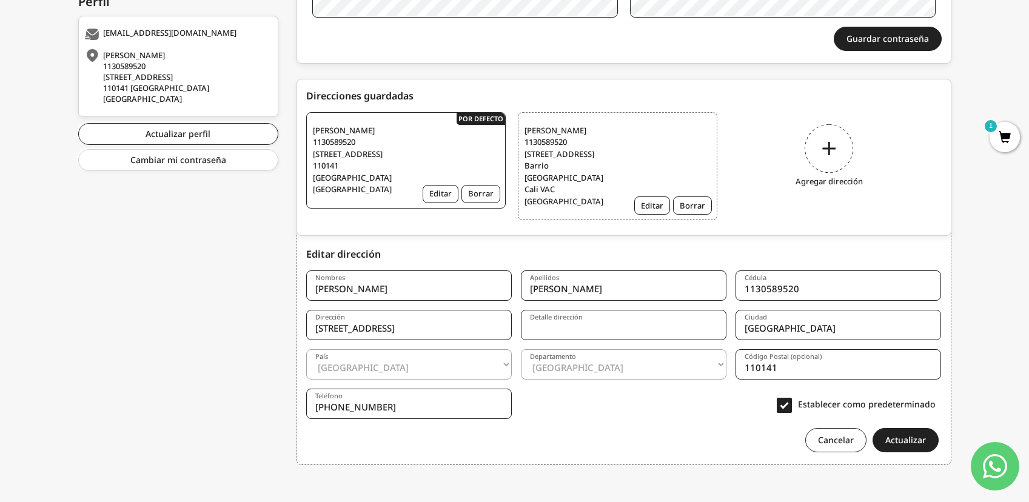
scroll to position [418, 0]
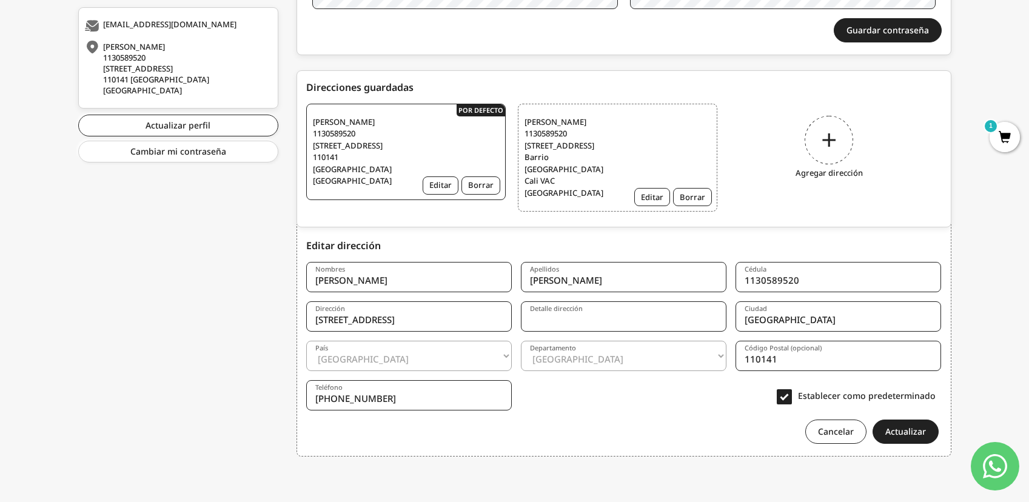
drag, startPoint x: 345, startPoint y: 318, endPoint x: 352, endPoint y: 317, distance: 7.4
click at [352, 317] on input "[STREET_ADDRESS]" at bounding box center [409, 316] width 206 height 30
click at [414, 318] on input "Calle 137#55-32, Torre 3, Apto 405, Conjunto Residencial Parque 175" at bounding box center [409, 316] width 206 height 30
drag, startPoint x: 448, startPoint y: 322, endPoint x: 461, endPoint y: 320, distance: 13.5
click at [461, 320] on input "Calle 137#55-32, Torre 1, Apto 405, Conjunto Residencial Parque 175" at bounding box center [409, 316] width 206 height 30
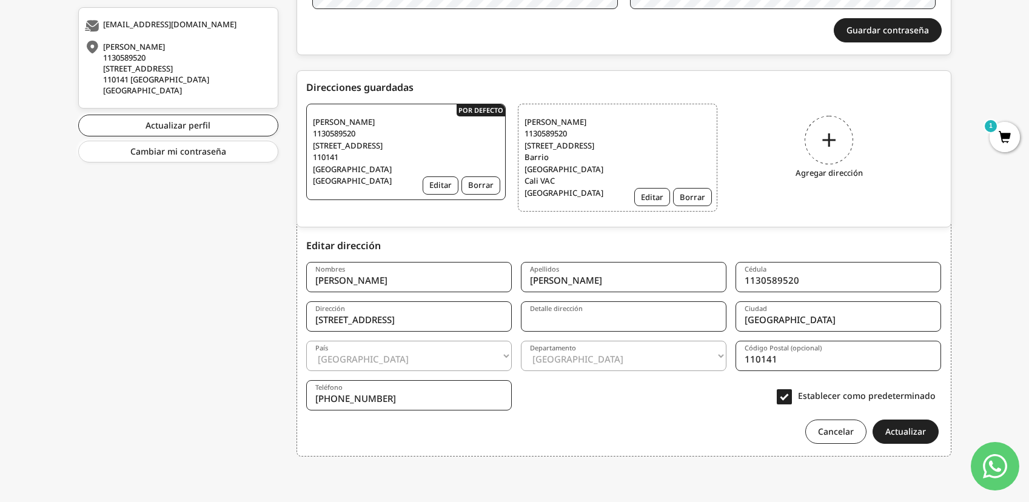
click at [493, 318] on input "Calle 137#55-32, Torre 1, Apto 502, Conjunto Residencial Parque 175" at bounding box center [409, 316] width 206 height 30
drag, startPoint x: 499, startPoint y: 319, endPoint x: 541, endPoint y: 322, distance: 42.5
click at [541, 322] on form "Nombres Danitza Apellidos Torres Cédula 1130589520 Dirección Calle 137#55-32, T…" at bounding box center [624, 348] width 636 height 191
click at [390, 321] on input "Calle 137#55-32, Torre 1, Apto 502, Conjunto Residencial Parque 175" at bounding box center [409, 316] width 206 height 30
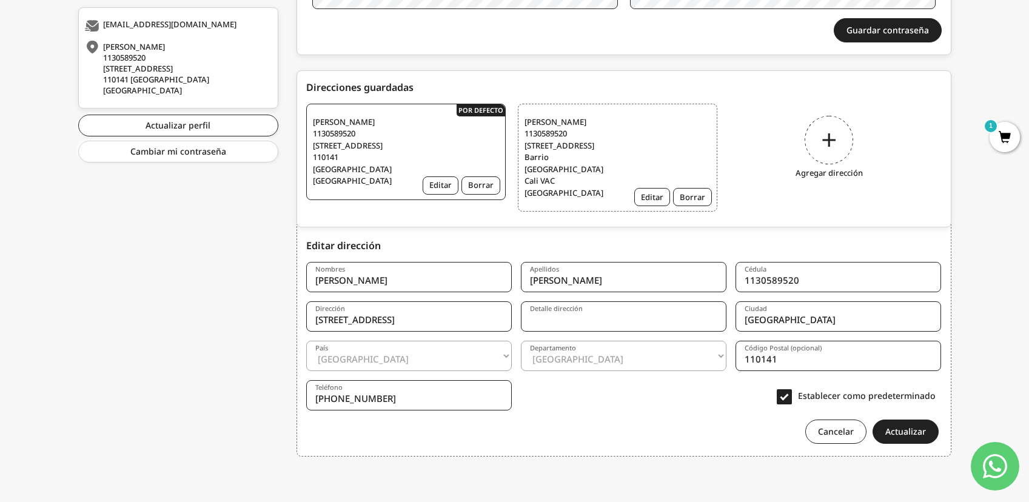
drag, startPoint x: 490, startPoint y: 320, endPoint x: 520, endPoint y: 320, distance: 30.3
click at [520, 320] on form "Nombres Danitza Apellidos Torres Cédula 1130589520 Dirección Calle 137#55-32, T…" at bounding box center [624, 348] width 636 height 191
type input "[STREET_ADDRESS][PERSON_NAME]"
drag, startPoint x: 787, startPoint y: 361, endPoint x: 659, endPoint y: 359, distance: 128.0
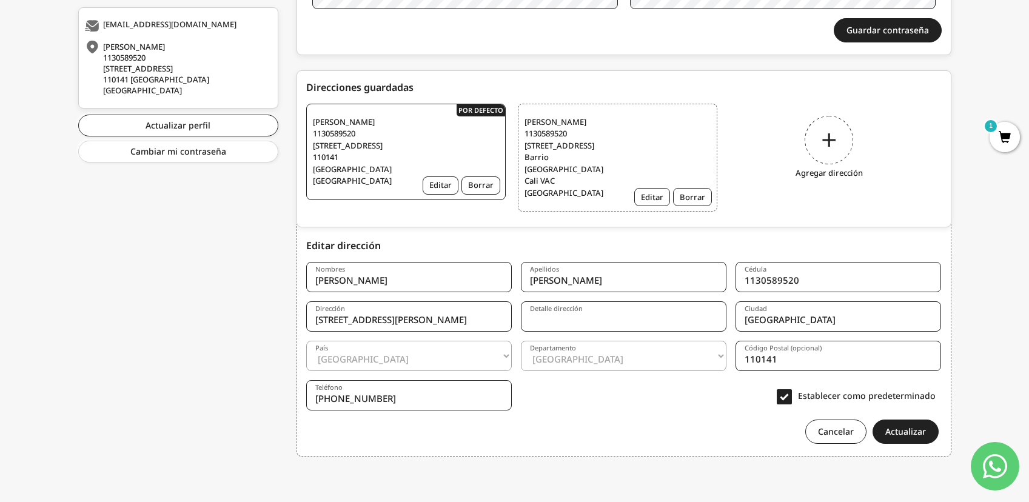
click at [659, 359] on form "Nombres Danitza Apellidos Torres Cédula 1130589520 Dirección Calle 137#55-32, T…" at bounding box center [624, 348] width 636 height 191
click at [900, 429] on button "Actualizar" at bounding box center [906, 432] width 66 height 24
